Goal: Information Seeking & Learning: Find specific fact

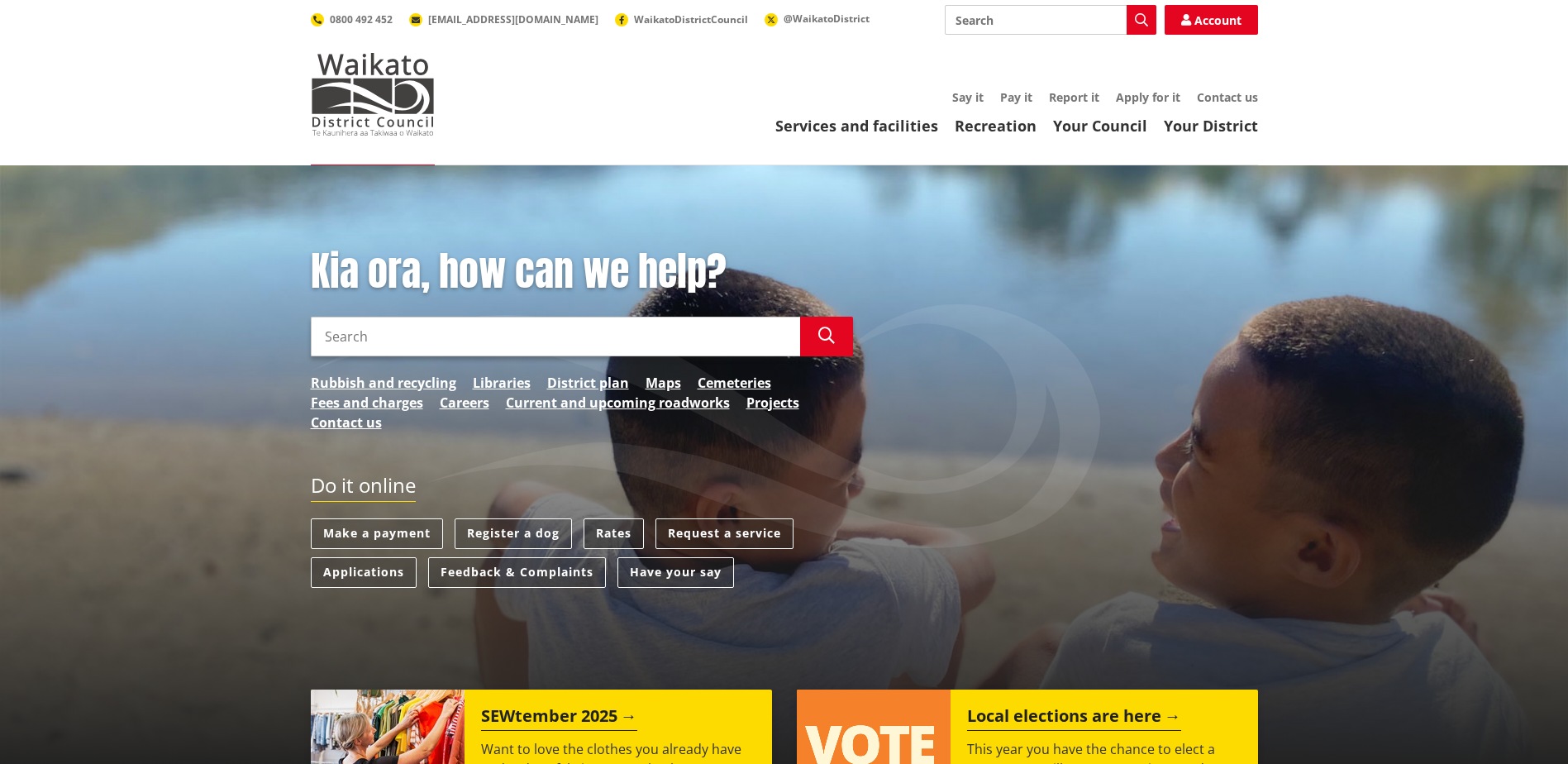
click at [617, 527] on link "Rates" at bounding box center [614, 533] width 61 height 30
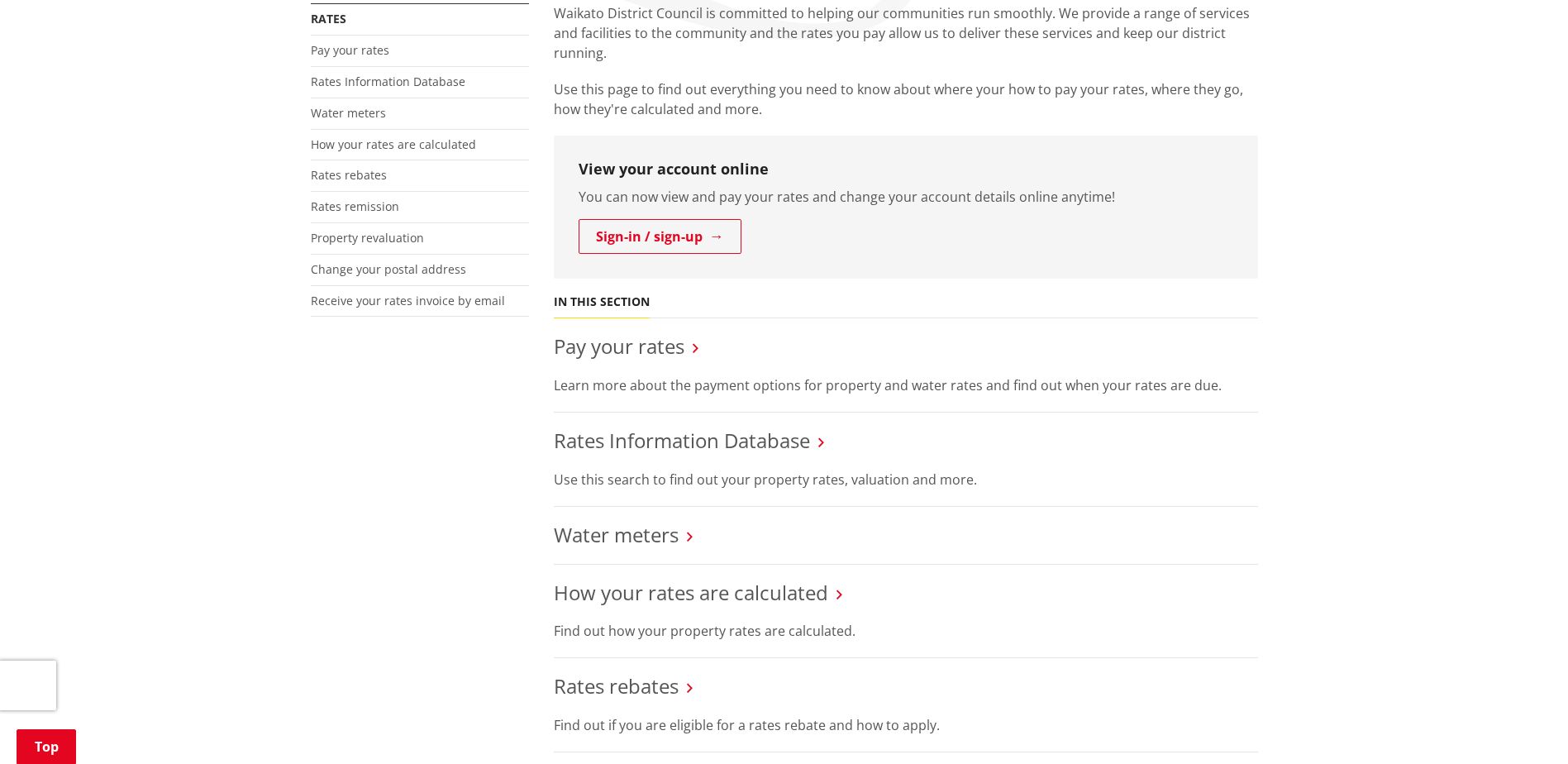
scroll to position [413, 0]
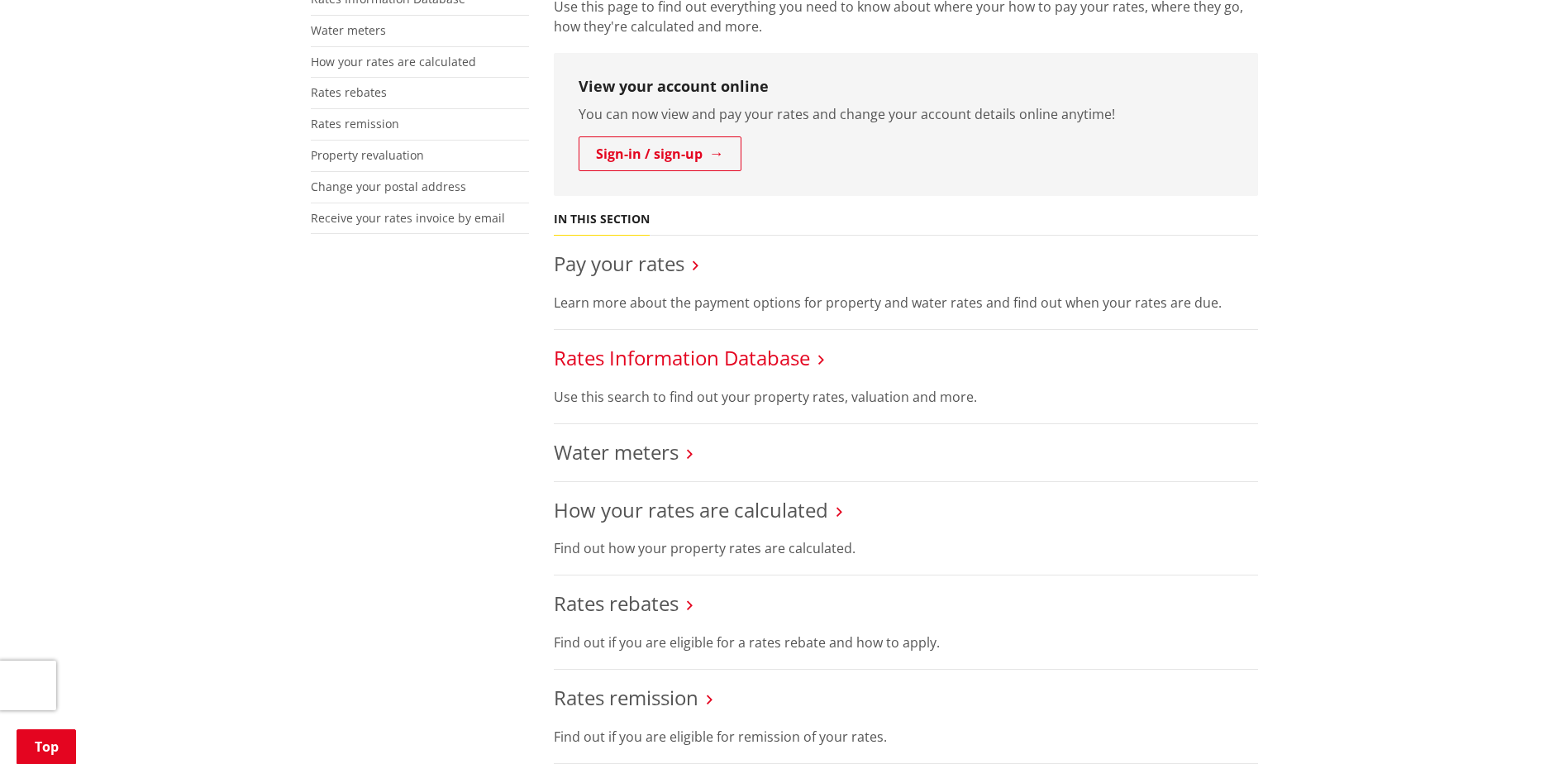
click at [736, 356] on link "Rates Information Database" at bounding box center [682, 357] width 256 height 28
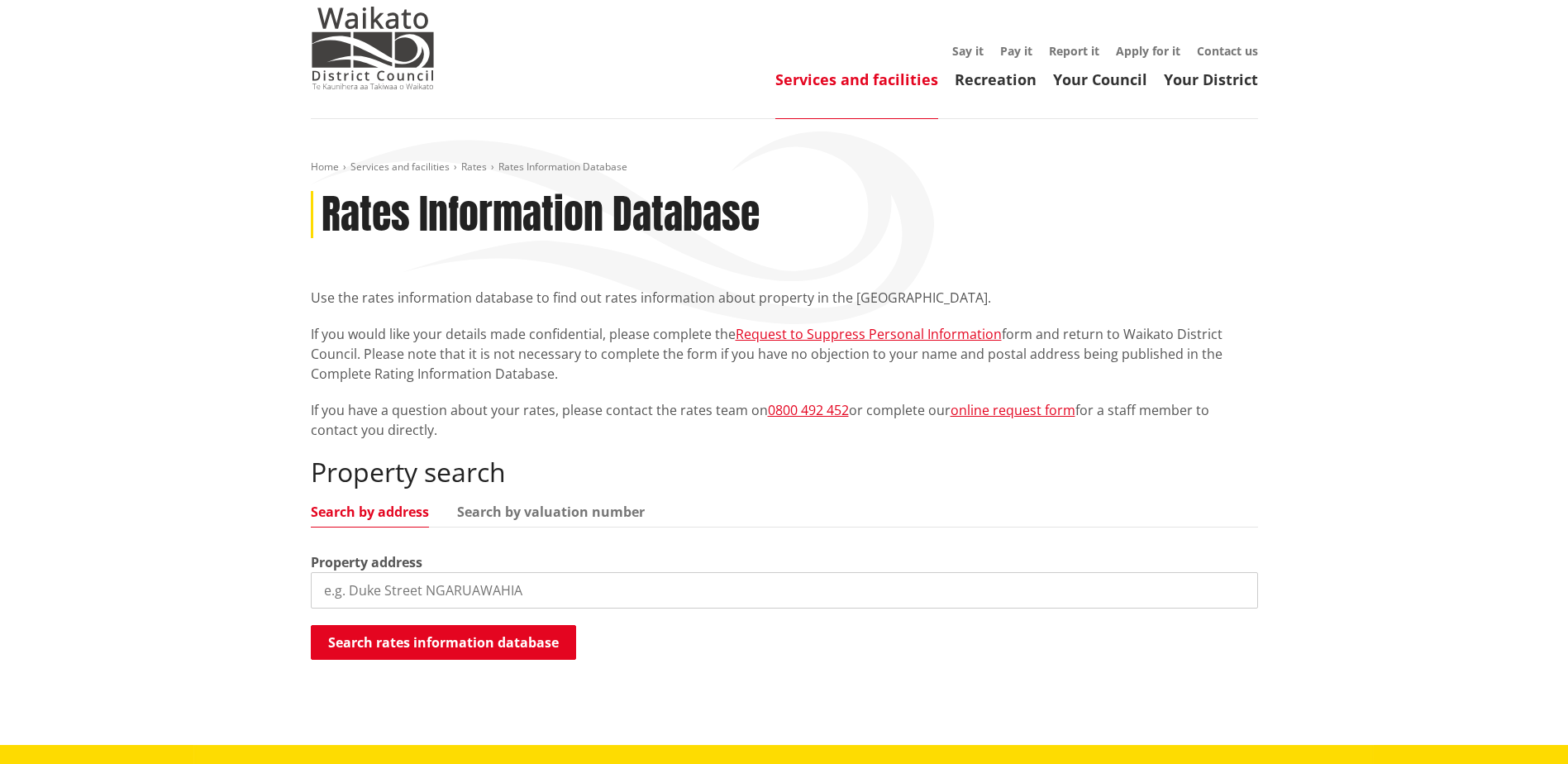
scroll to position [83, 0]
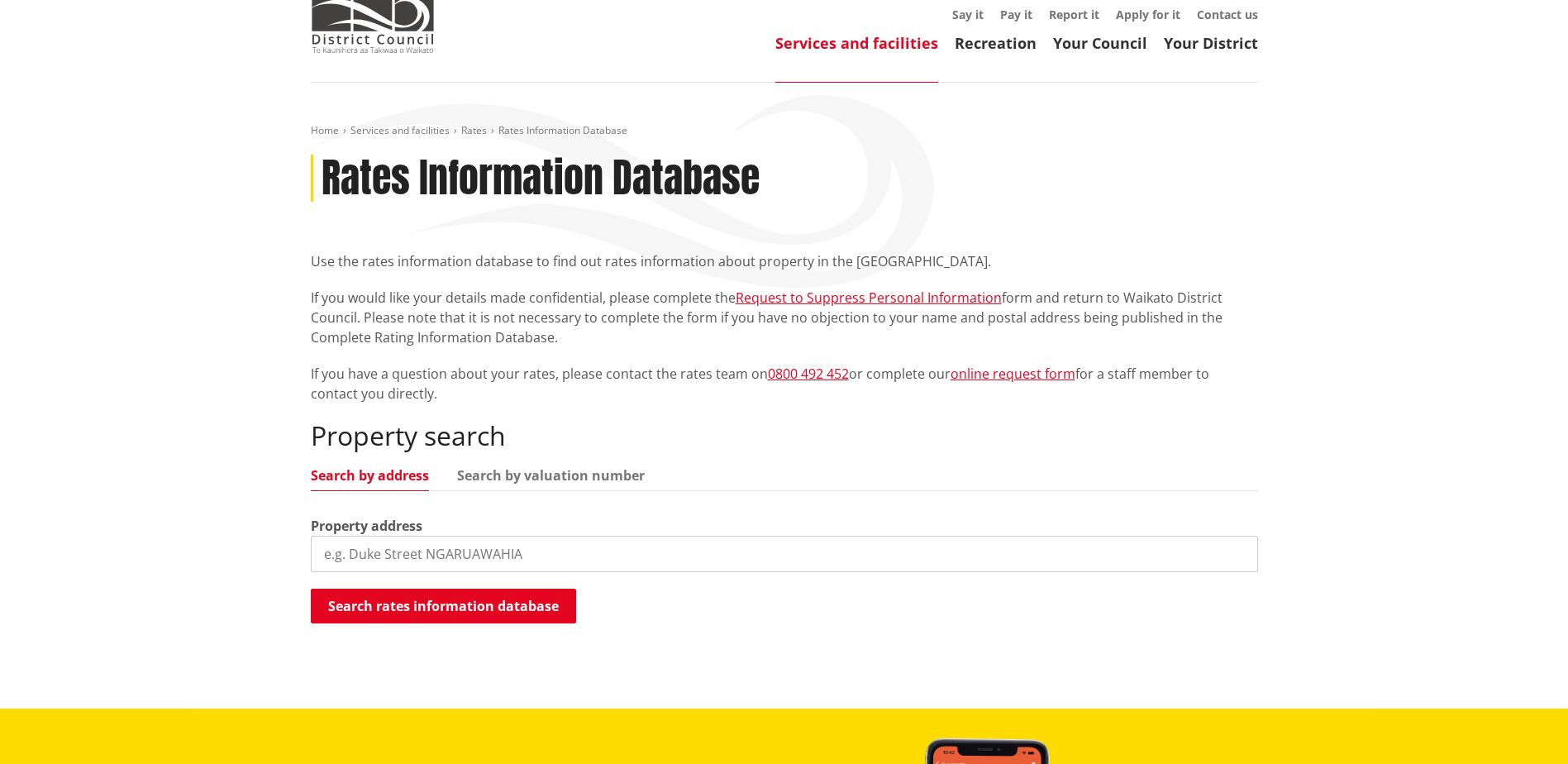
click at [540, 546] on input "search" at bounding box center [784, 554] width 947 height 37
click at [553, 553] on input "search" at bounding box center [784, 554] width 947 height 37
click at [364, 556] on input "search" at bounding box center [784, 554] width 947 height 37
click at [457, 608] on button "Search rates information database" at bounding box center [444, 606] width 265 height 35
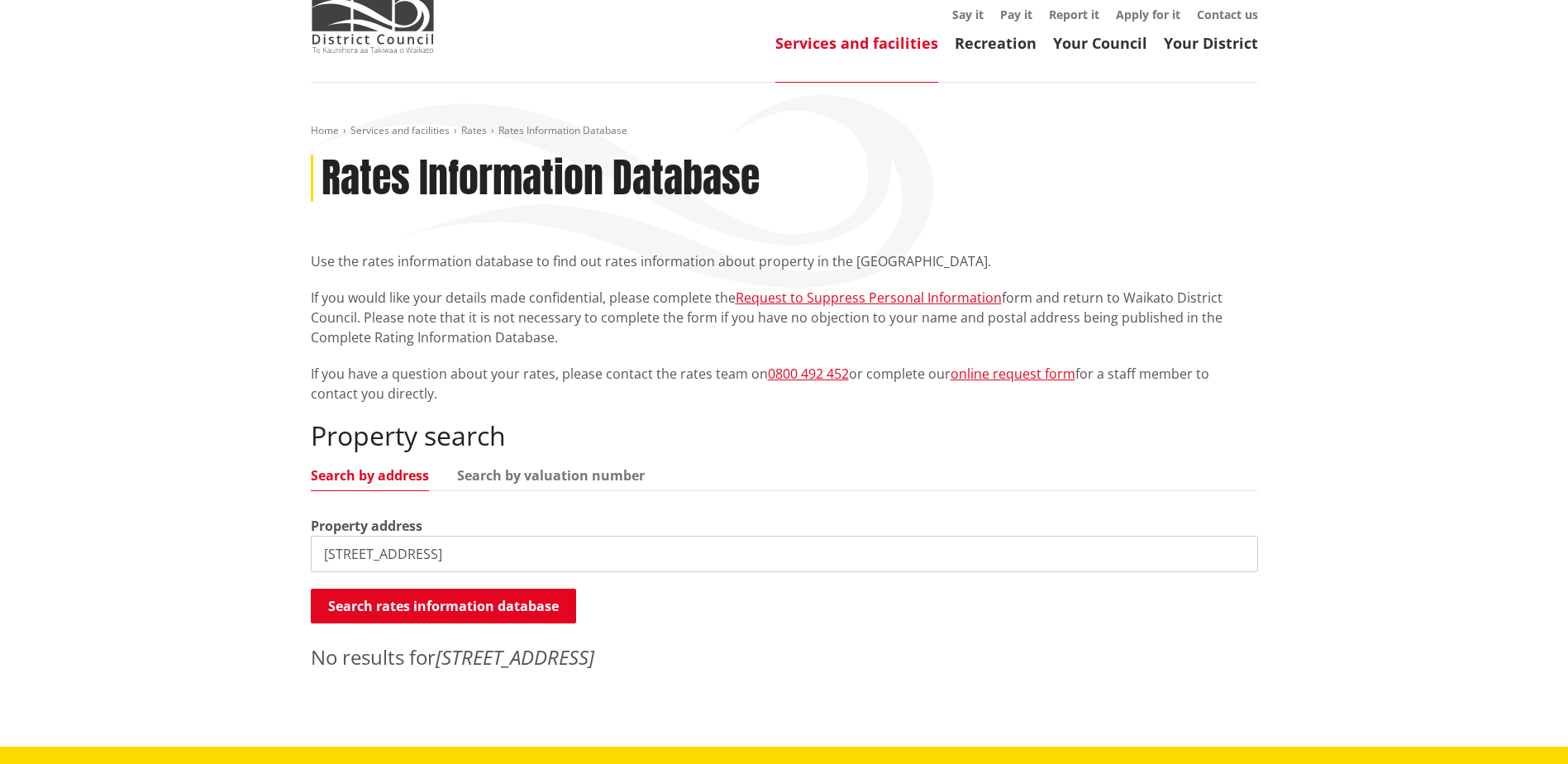
drag, startPoint x: 483, startPoint y: 554, endPoint x: 320, endPoint y: 545, distance: 163.2
click at [320, 545] on input "[STREET_ADDRESS]" at bounding box center [784, 554] width 947 height 37
click at [489, 556] on input "[STREET_ADDRESS]" at bounding box center [784, 554] width 947 height 37
drag, startPoint x: 483, startPoint y: 550, endPoint x: 222, endPoint y: 538, distance: 261.3
click at [222, 538] on div "Home Services and facilities Rates Rates Information Database Rates Information…" at bounding box center [784, 414] width 1568 height 664
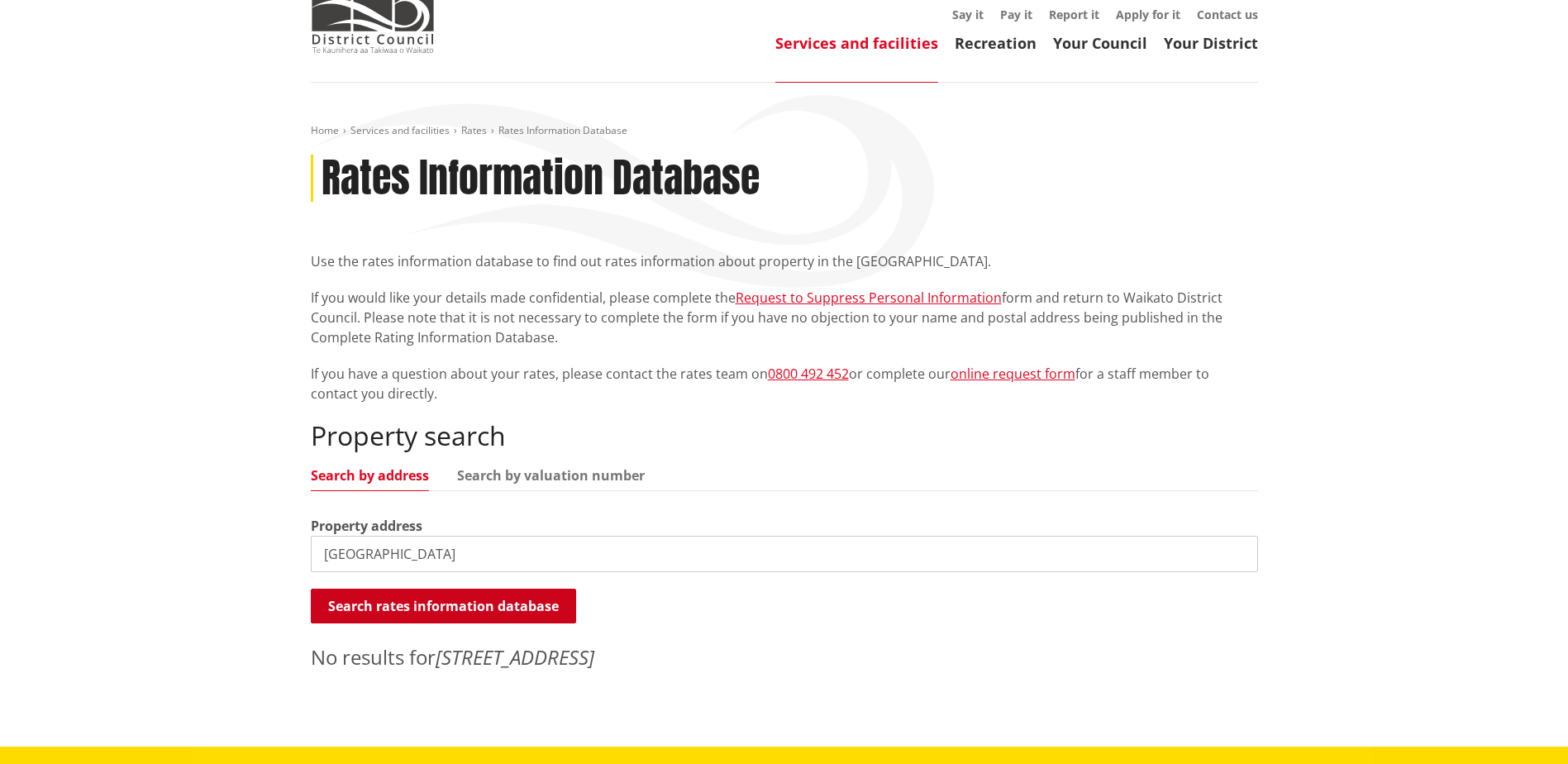
type input "[GEOGRAPHIC_DATA]"
click at [340, 601] on button "Search rates information database" at bounding box center [444, 606] width 265 height 35
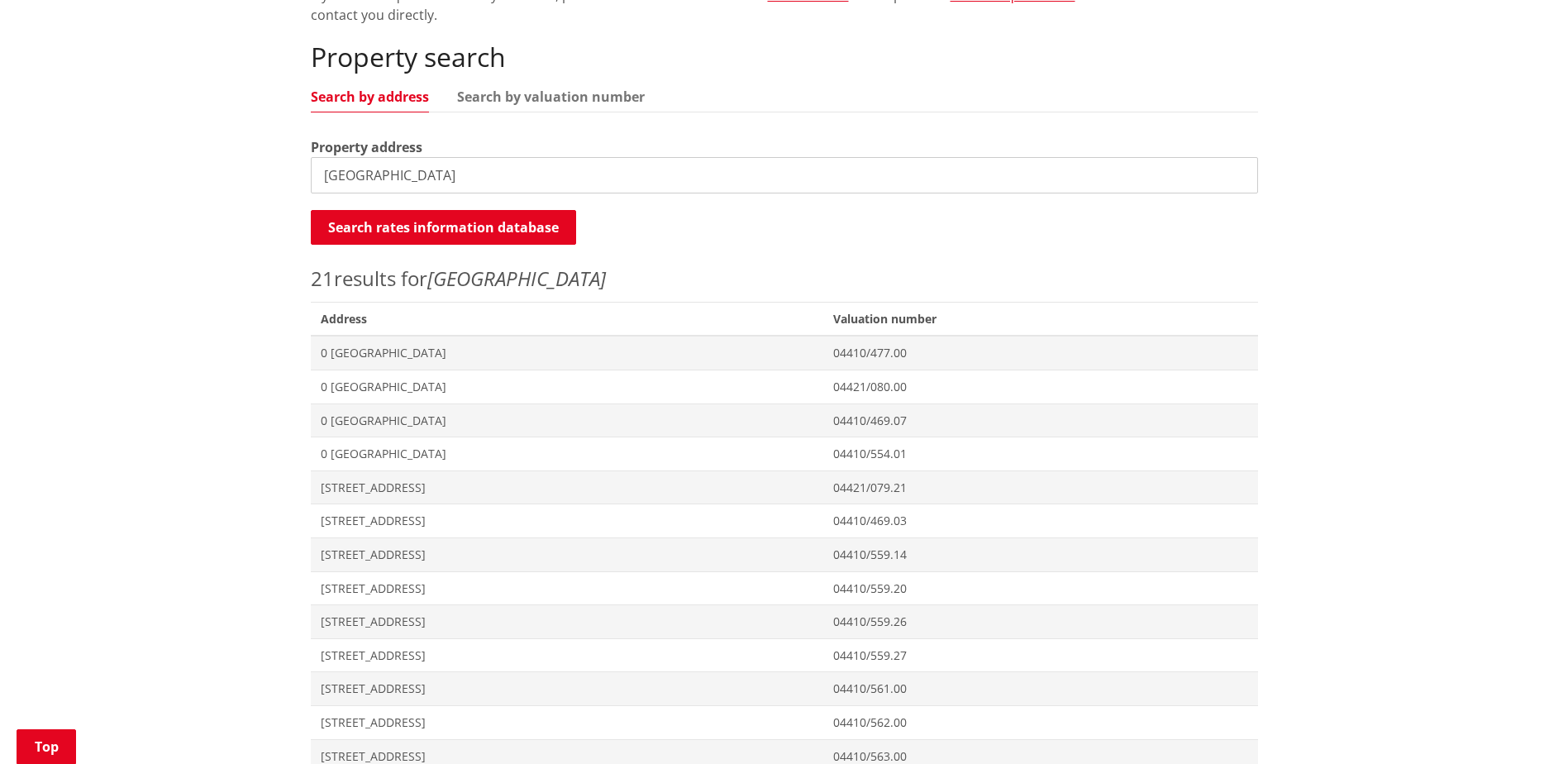
scroll to position [0, 0]
